Goal: Information Seeking & Learning: Stay updated

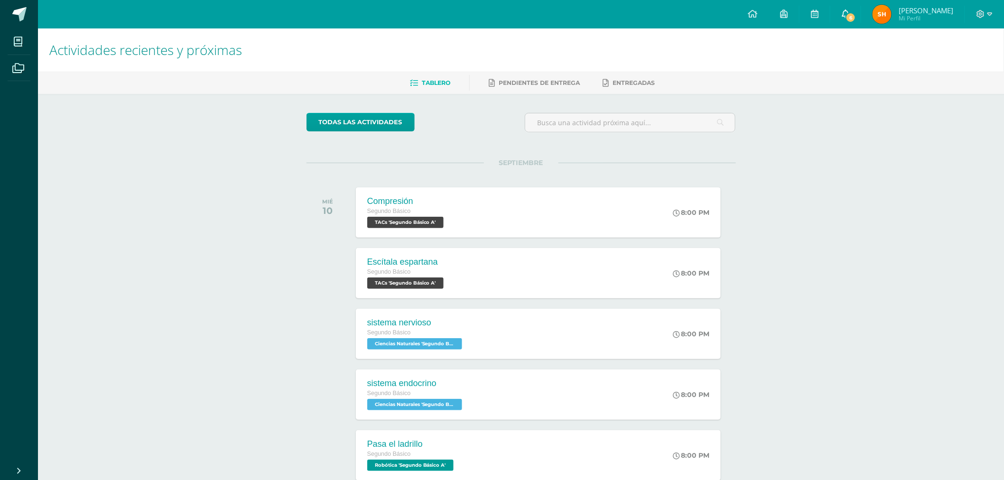
click at [847, 12] on icon at bounding box center [845, 13] width 8 height 9
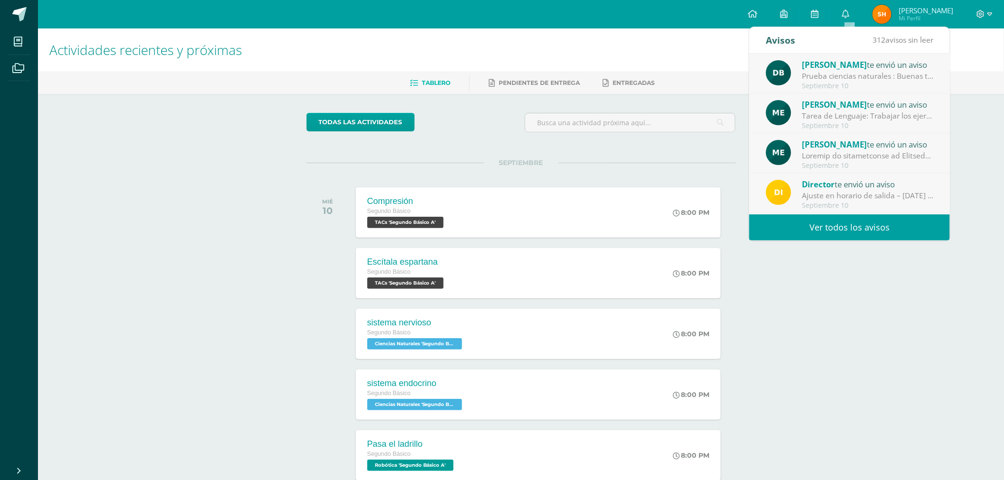
click at [848, 87] on div "Septiembre 10" at bounding box center [868, 86] width 132 height 8
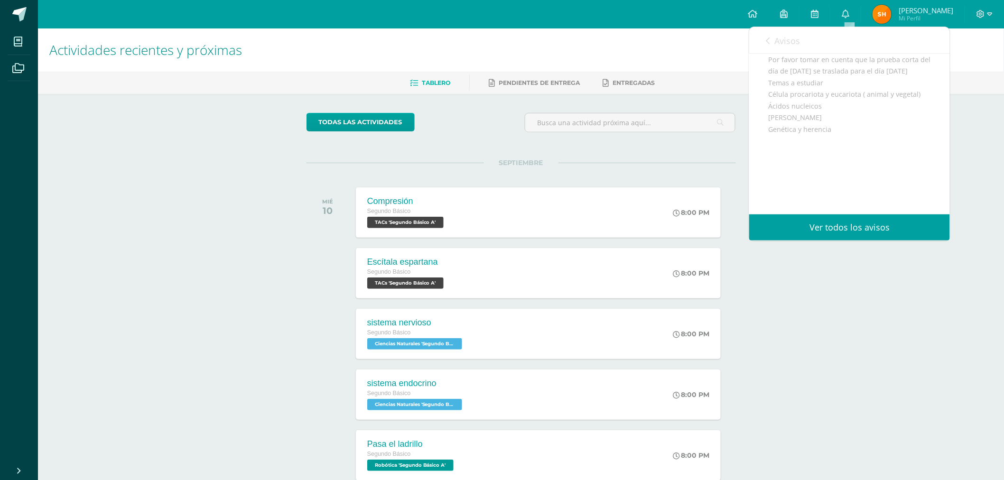
scroll to position [126, 0]
click at [770, 38] on link "Avisos" at bounding box center [783, 40] width 34 height 27
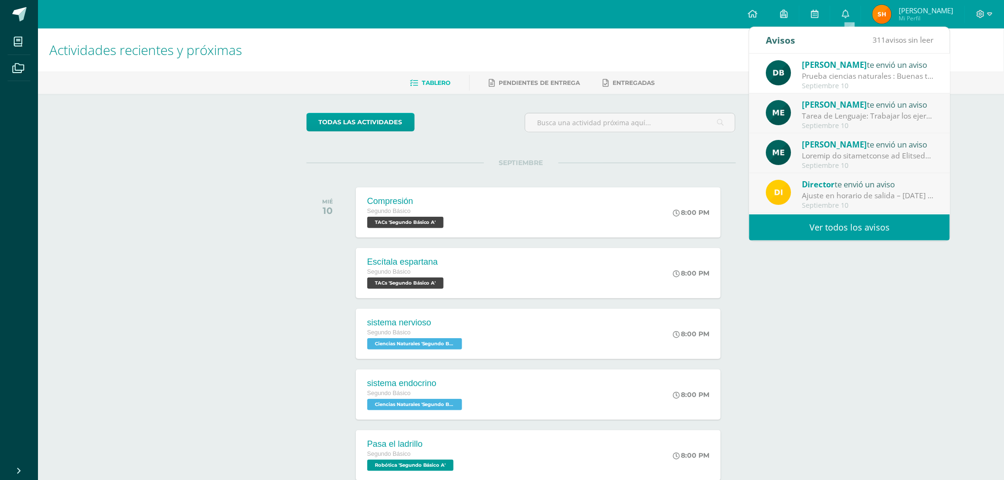
click at [802, 115] on div "Tarea de Lenguaje: Trabajar los ejercicios de los documentos subidos en este es…" at bounding box center [868, 116] width 132 height 11
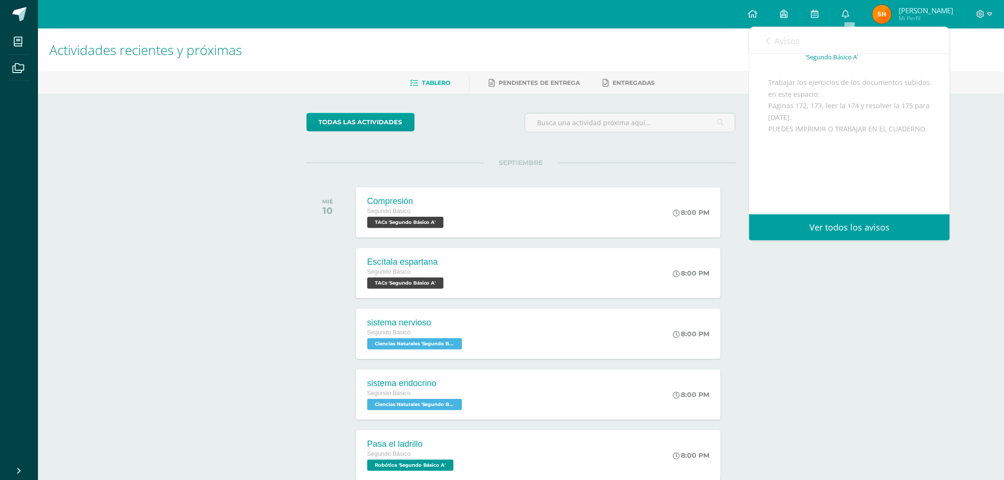
click at [783, 37] on span "Avisos" at bounding box center [787, 40] width 26 height 11
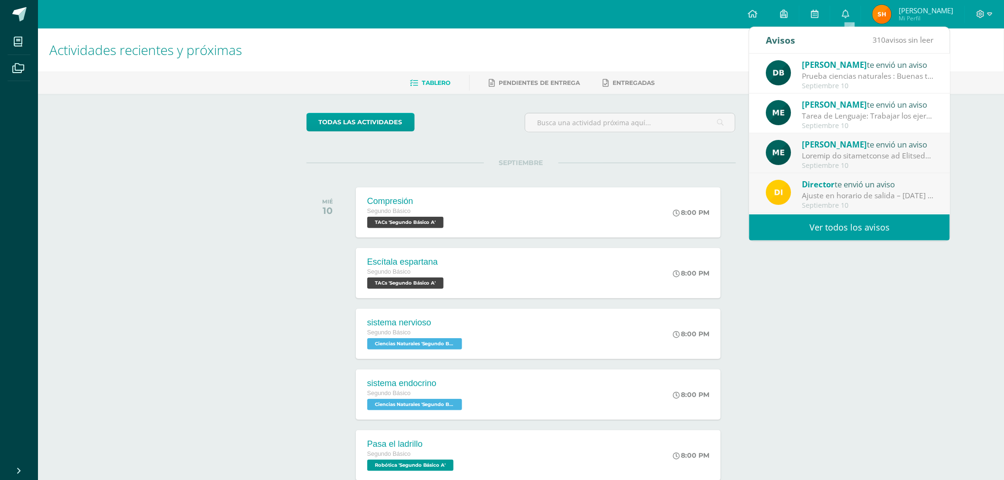
click at [807, 156] on div at bounding box center [868, 155] width 132 height 11
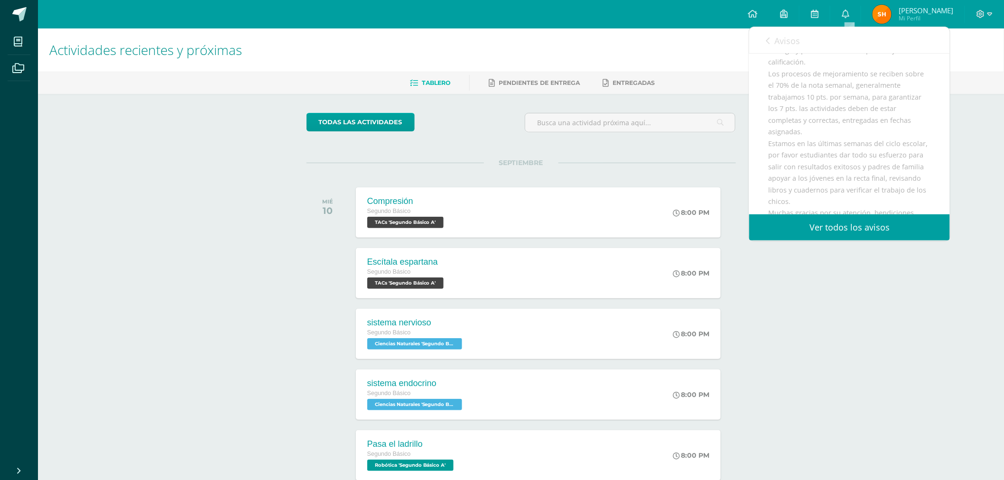
scroll to position [278, 0]
click at [755, 38] on div "Avisos 309 avisos sin leer Avisos" at bounding box center [849, 40] width 201 height 27
click at [771, 44] on link "Avisos" at bounding box center [783, 40] width 34 height 27
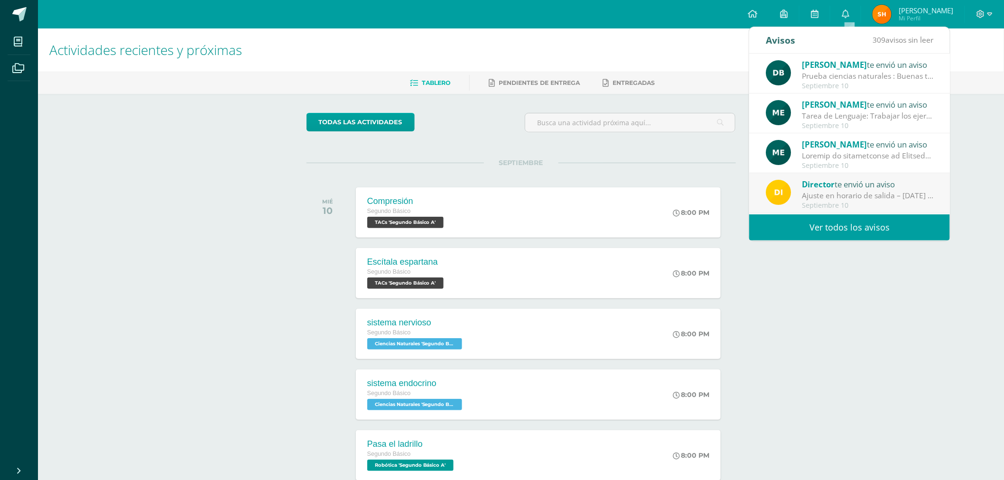
scroll to position [88, 0]
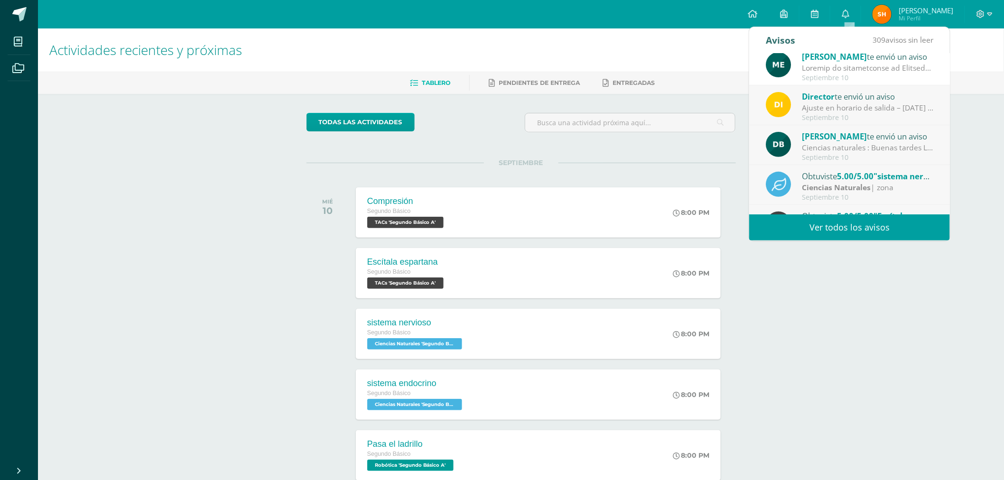
click at [828, 91] on span "Director" at bounding box center [818, 96] width 33 height 11
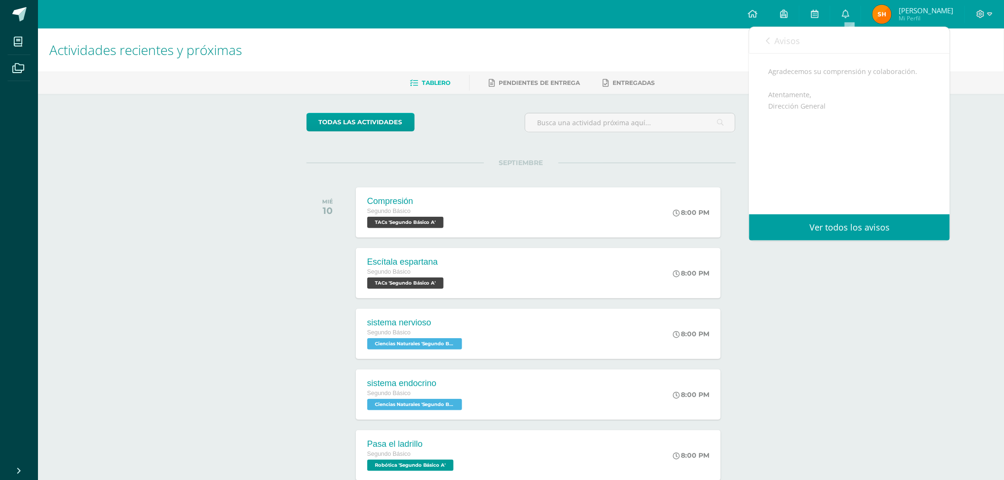
scroll to position [187, 0]
click at [786, 40] on span "Avisos" at bounding box center [787, 40] width 26 height 11
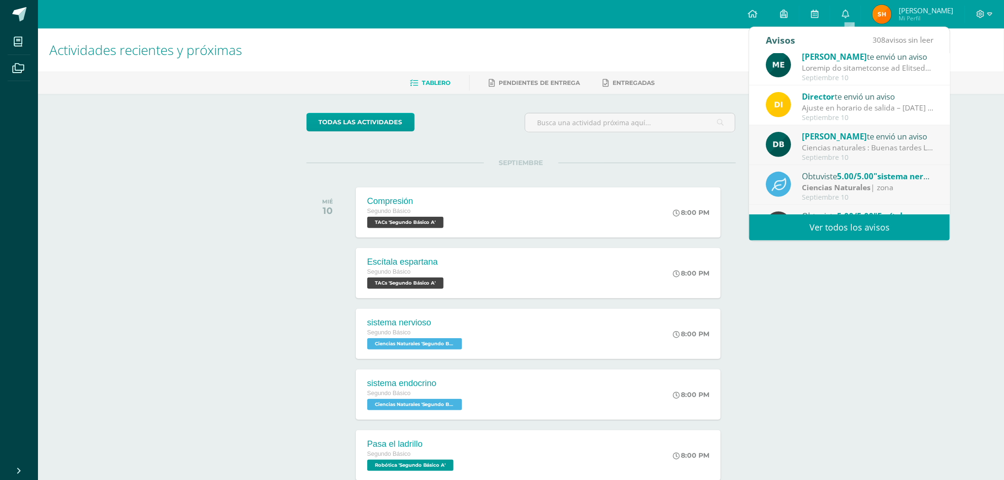
click at [852, 186] on strong "Ciencias Naturales" at bounding box center [836, 187] width 69 height 10
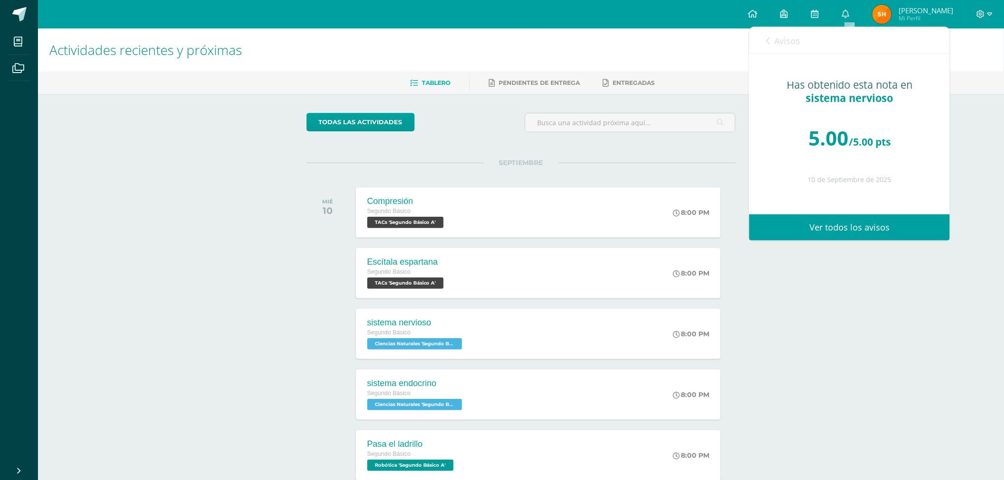
scroll to position [0, 0]
click at [794, 45] on span "Avisos" at bounding box center [787, 40] width 26 height 11
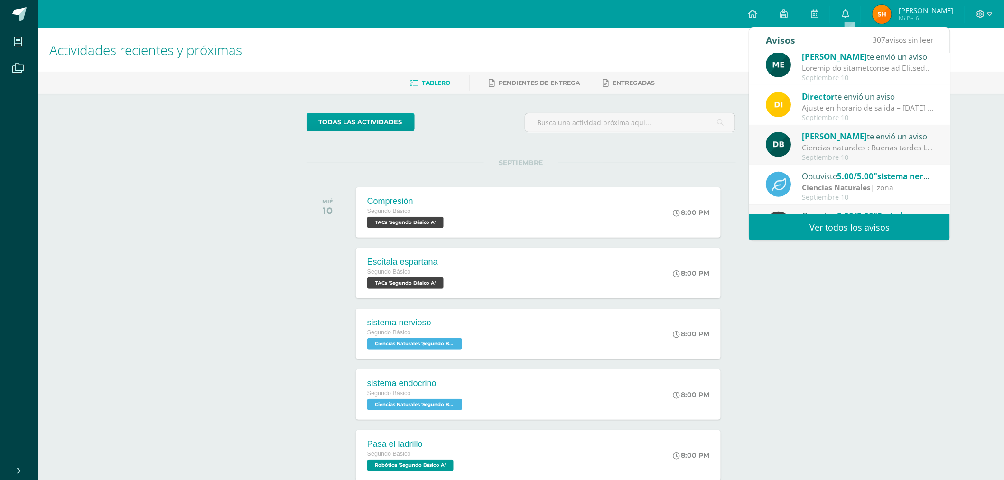
scroll to position [158, 0]
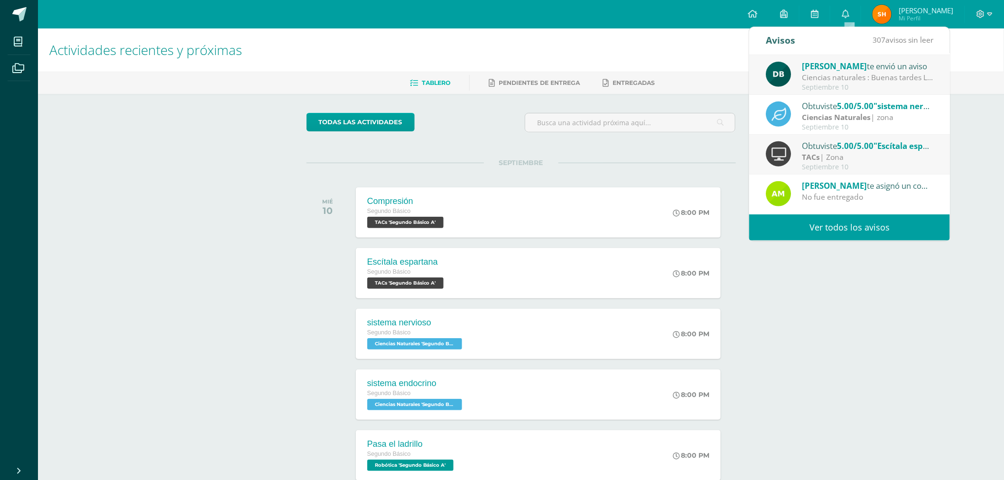
click at [834, 159] on div "TACs | Zona" at bounding box center [868, 157] width 132 height 11
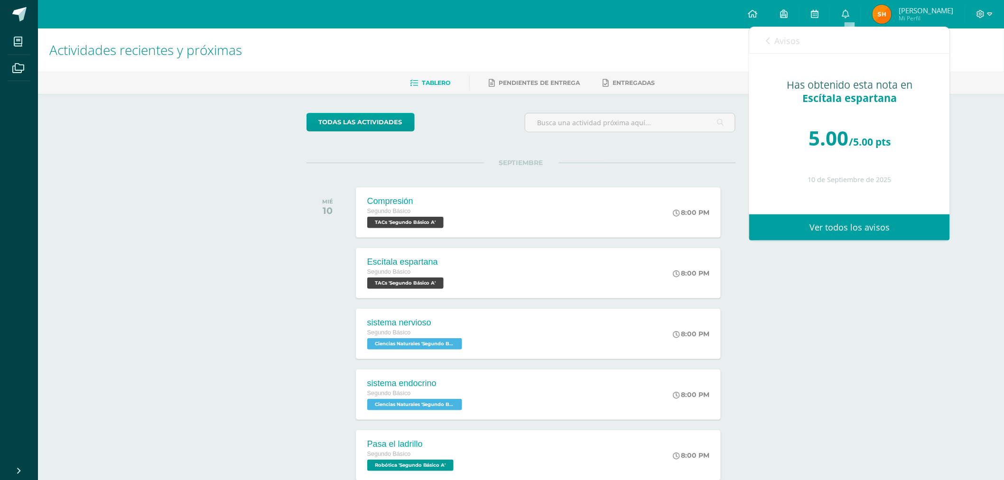
click at [791, 38] on span "Avisos" at bounding box center [787, 40] width 26 height 11
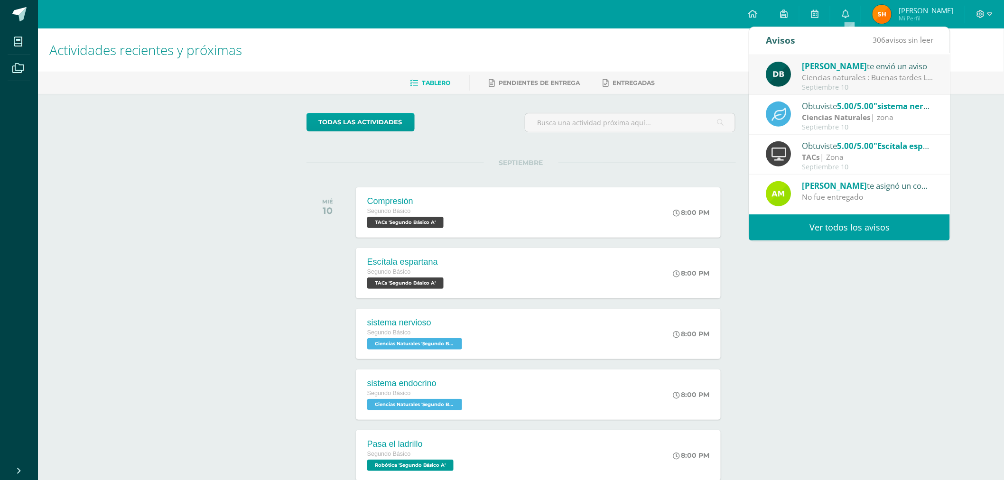
click at [846, 88] on div "Septiembre 10" at bounding box center [868, 87] width 132 height 8
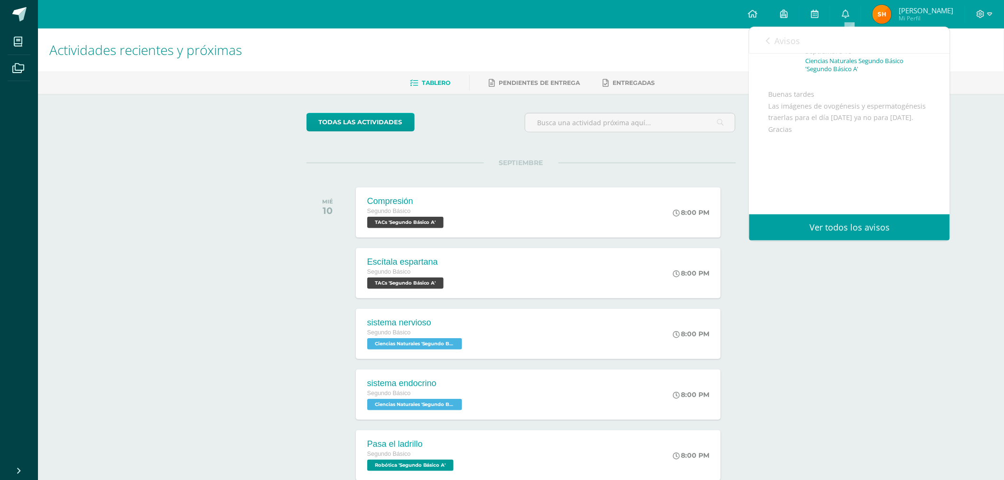
scroll to position [88, 0]
click at [770, 34] on link "Avisos" at bounding box center [783, 40] width 34 height 27
